Goal: Entertainment & Leisure: Consume media (video, audio)

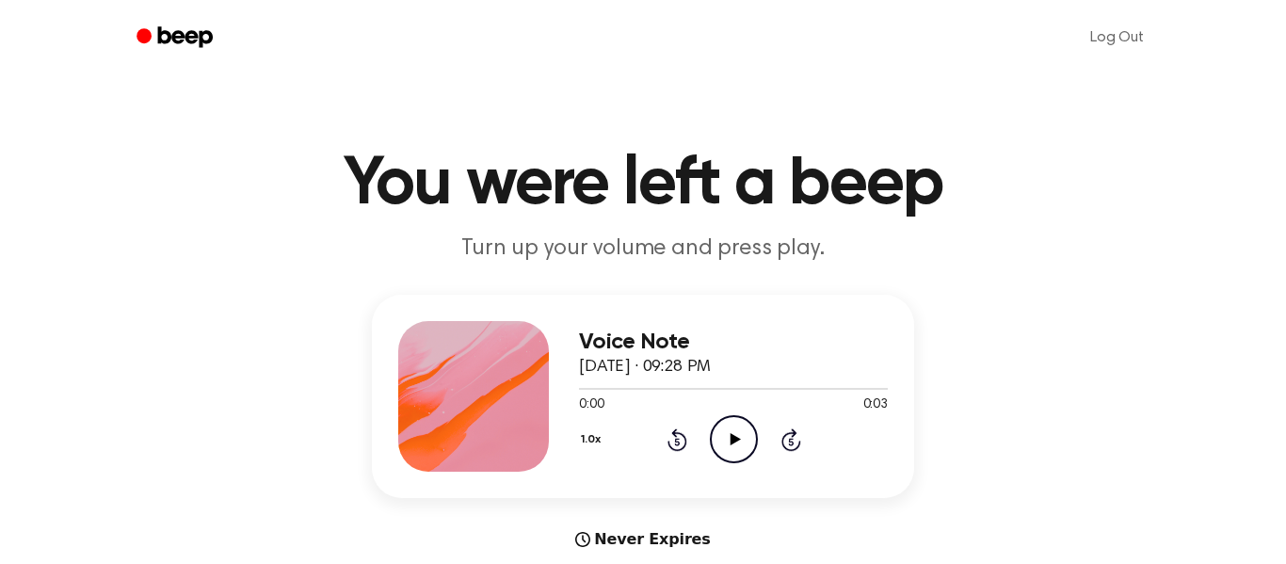
click at [728, 421] on icon "Play Audio" at bounding box center [734, 439] width 48 height 48
click at [733, 433] on icon "Play Audio" at bounding box center [734, 439] width 48 height 48
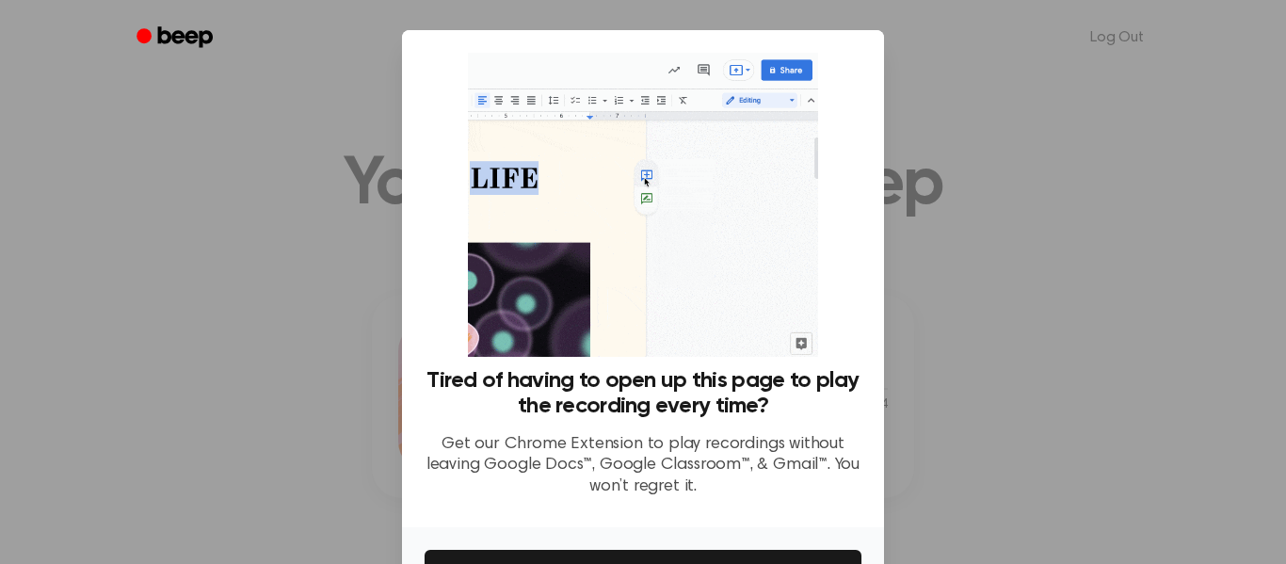
click at [853, 294] on div "Tired of having to open up this page to play the recording every time? Get our …" at bounding box center [642, 282] width 437 height 459
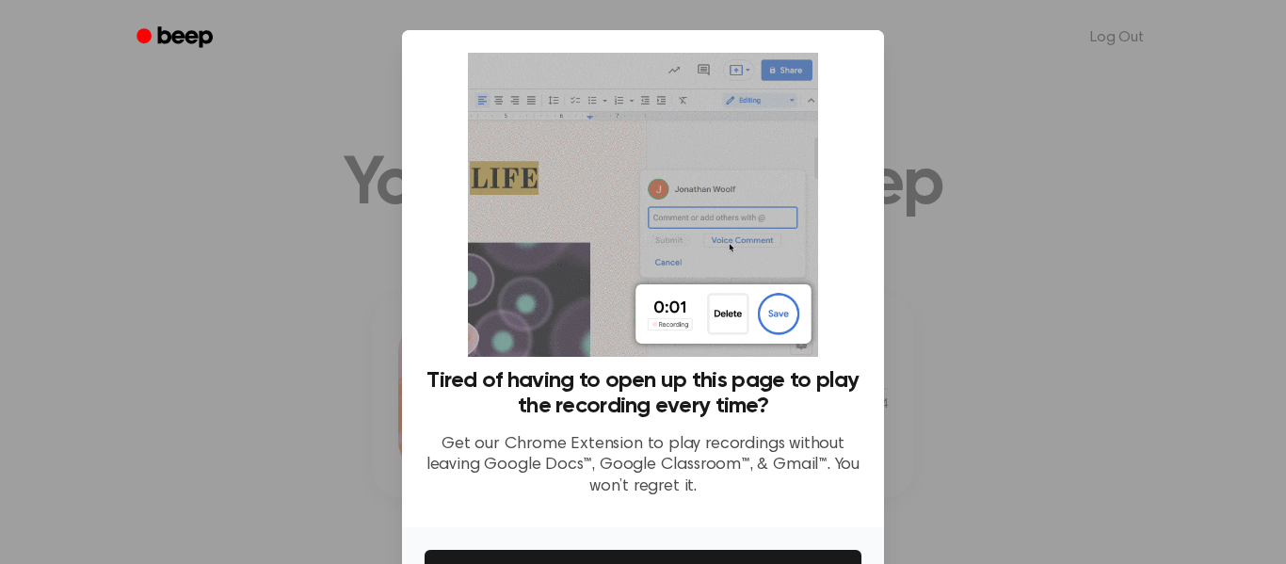
click at [981, 377] on div at bounding box center [643, 282] width 1286 height 564
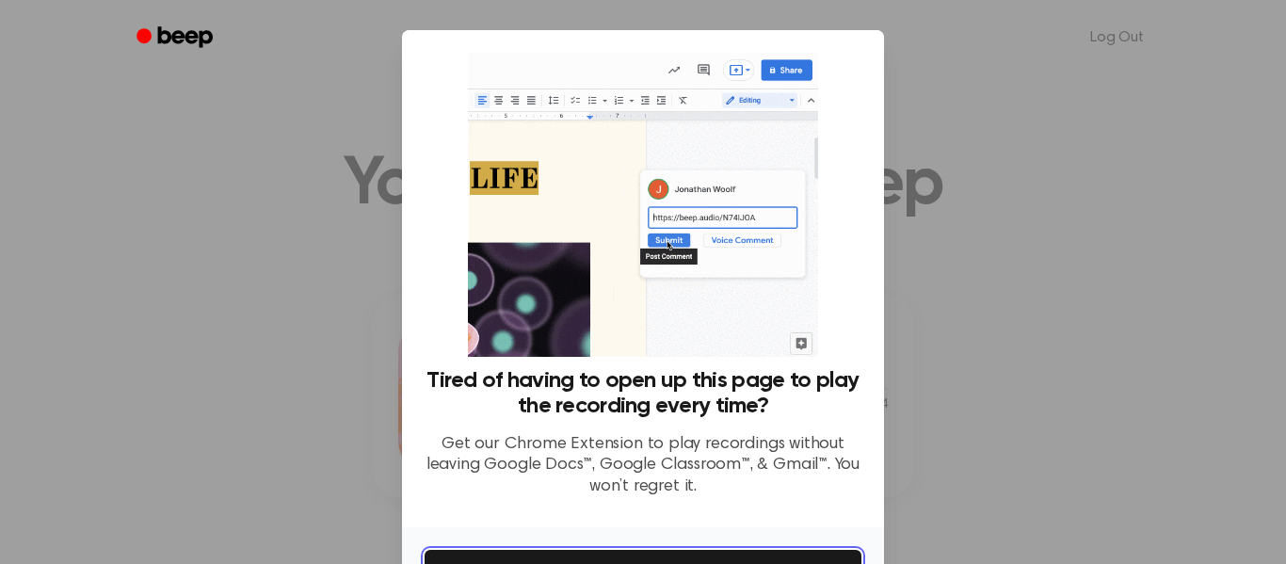
click at [722, 554] on button "Get It Now" at bounding box center [642, 570] width 437 height 41
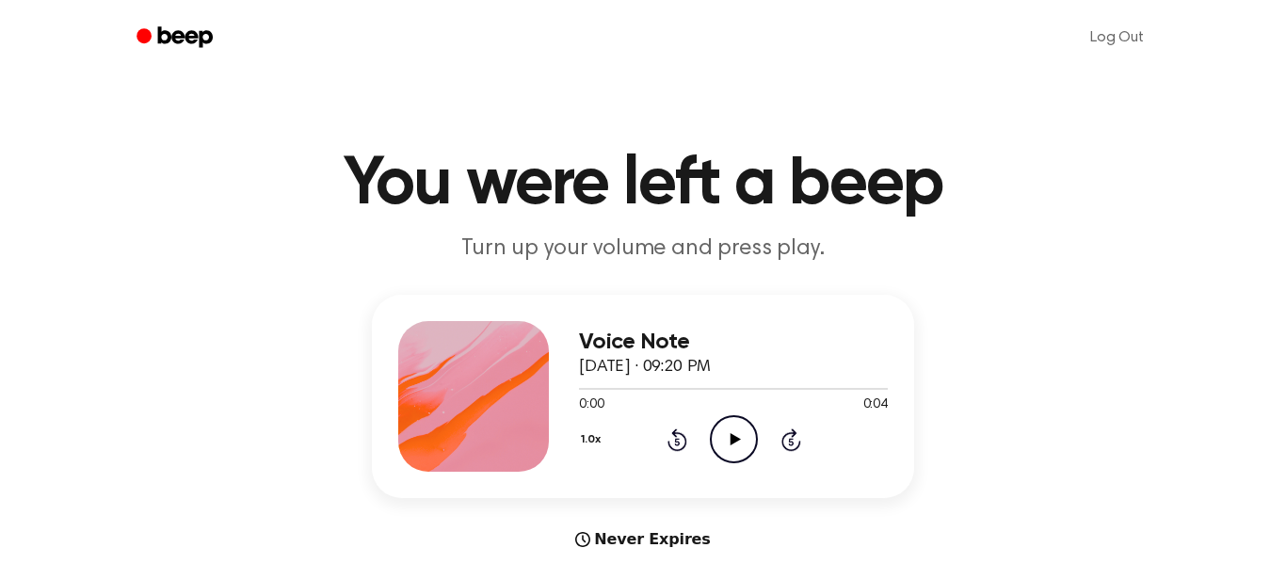
click at [741, 429] on icon "Play Audio" at bounding box center [734, 439] width 48 height 48
click at [735, 449] on icon "Play Audio" at bounding box center [734, 439] width 48 height 48
click at [712, 438] on icon "Play Audio" at bounding box center [734, 439] width 48 height 48
click at [787, 189] on h1 "You were left a beep" at bounding box center [643, 185] width 964 height 68
click at [736, 436] on icon "Play Audio" at bounding box center [734, 439] width 48 height 48
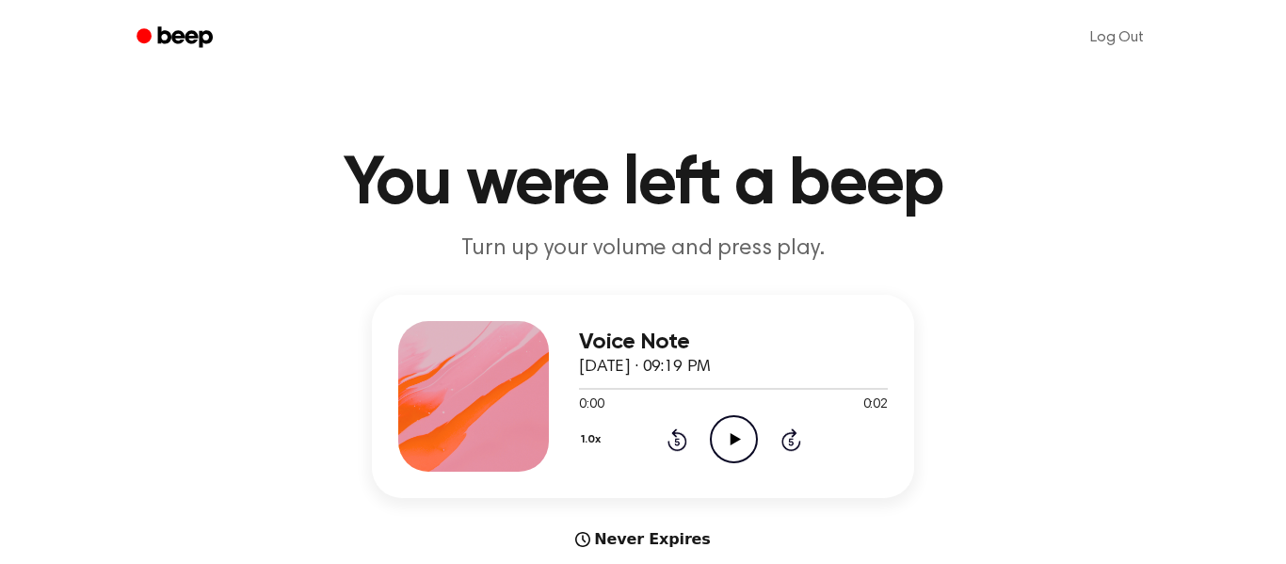
click at [732, 431] on icon "Play Audio" at bounding box center [734, 439] width 48 height 48
click at [737, 429] on icon "Play Audio" at bounding box center [734, 439] width 48 height 48
click at [744, 445] on icon "Play Audio" at bounding box center [734, 439] width 48 height 48
click at [724, 431] on icon "Play Audio" at bounding box center [734, 439] width 48 height 48
